Goal: Information Seeking & Learning: Learn about a topic

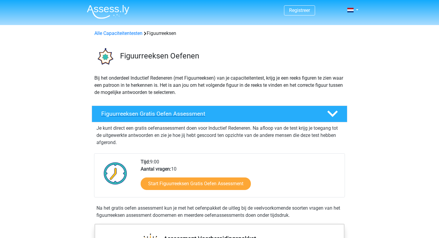
click at [144, 116] on h4 "Figuurreeksen Gratis Oefen Assessment" at bounding box center [209, 113] width 216 height 7
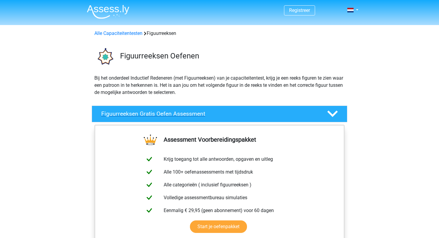
click at [266, 117] on div "Figuurreeksen Gratis Oefen Assessment" at bounding box center [219, 114] width 255 height 17
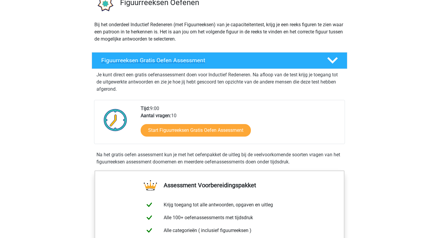
scroll to position [54, 0]
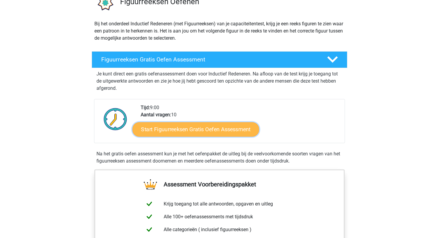
click at [236, 128] on link "Start Figuurreeksen Gratis Oefen Assessment" at bounding box center [196, 129] width 127 height 14
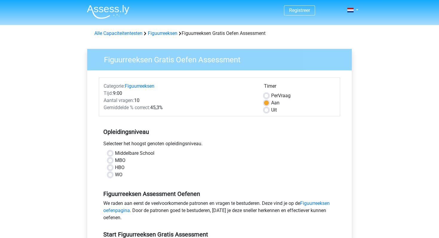
click at [115, 168] on label "HBO" at bounding box center [120, 167] width 10 height 7
click at [113, 168] on input "HBO" at bounding box center [110, 167] width 5 height 6
radio input "true"
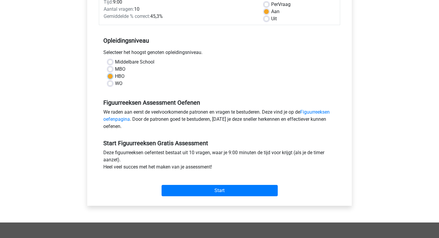
scroll to position [94, 0]
